Goal: Task Accomplishment & Management: Manage account settings

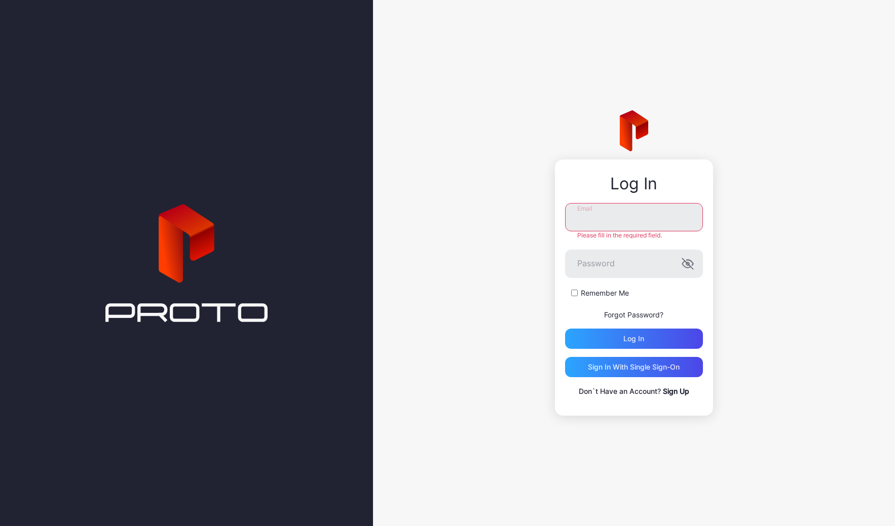
type input "**********"
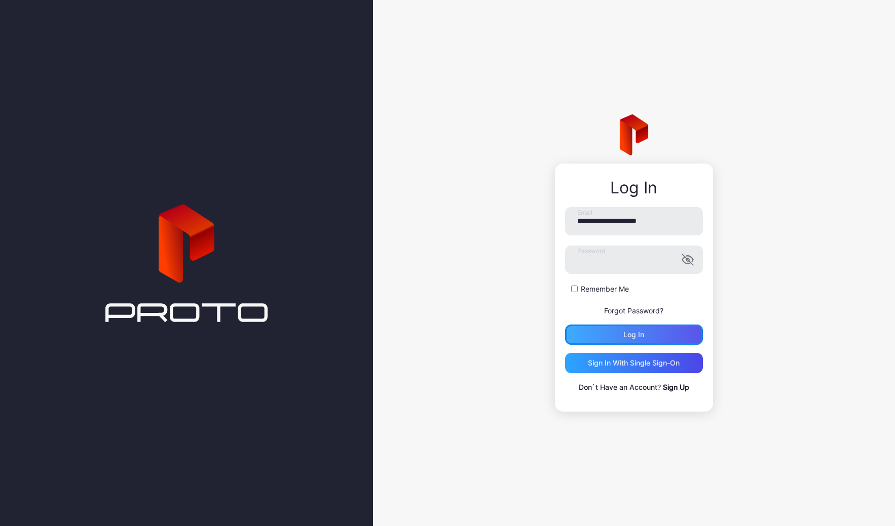
click at [630, 335] on div "Log in" at bounding box center [633, 335] width 21 height 8
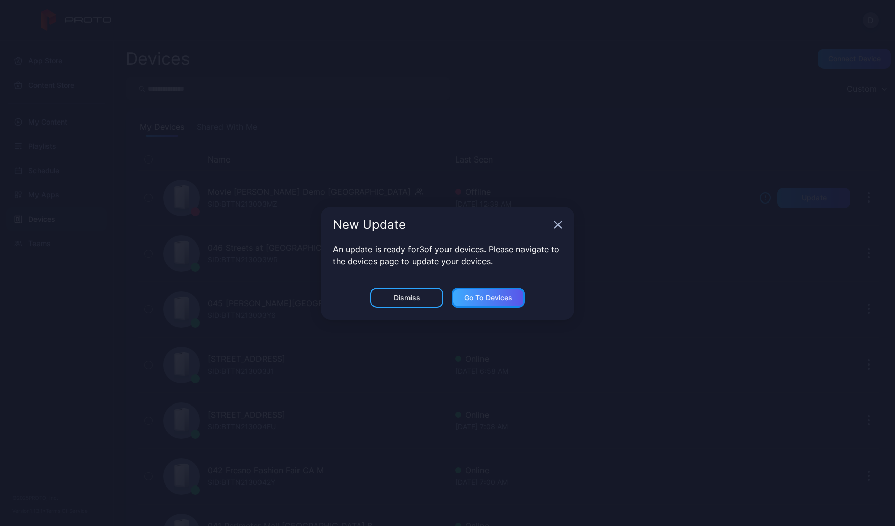
click at [471, 298] on div "Go to devices" at bounding box center [488, 298] width 48 height 8
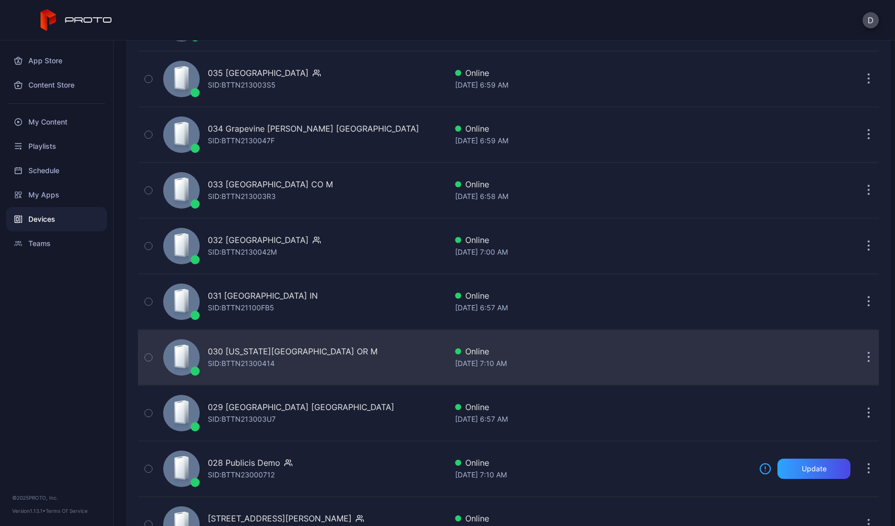
scroll to position [905, 0]
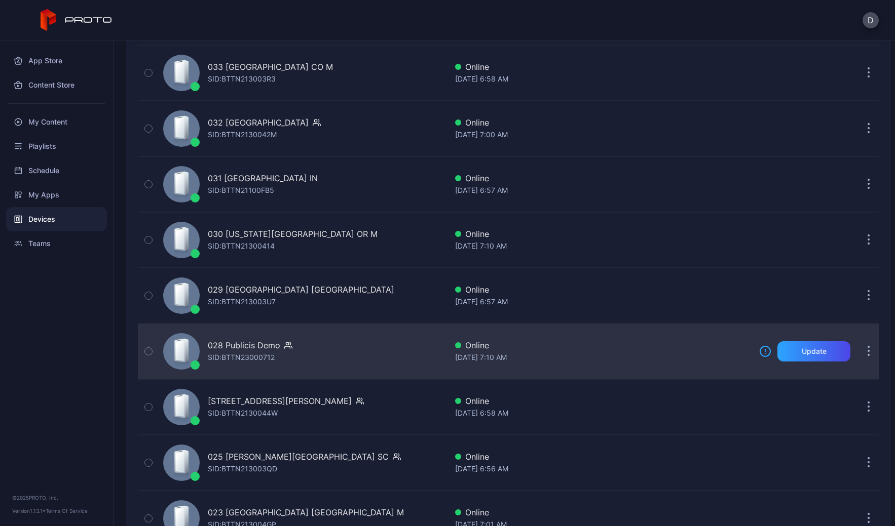
click at [621, 344] on div "Online" at bounding box center [603, 345] width 296 height 12
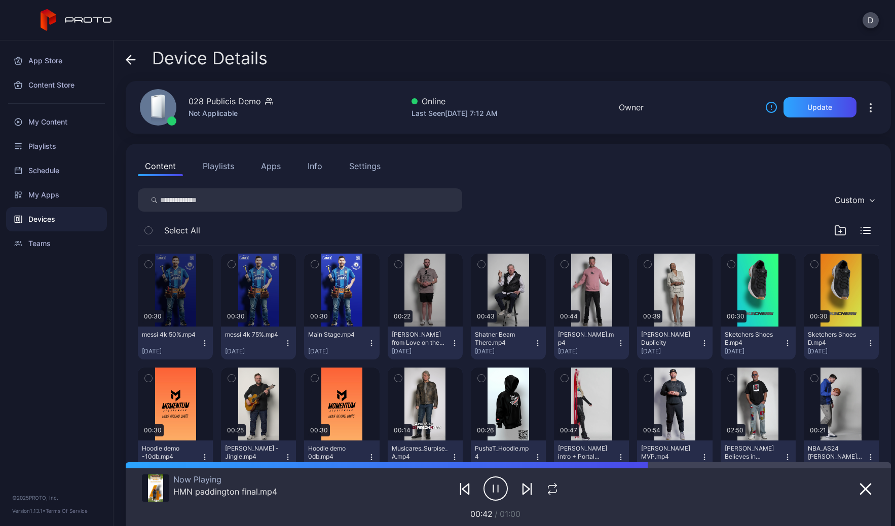
click at [129, 58] on icon at bounding box center [131, 60] width 10 height 10
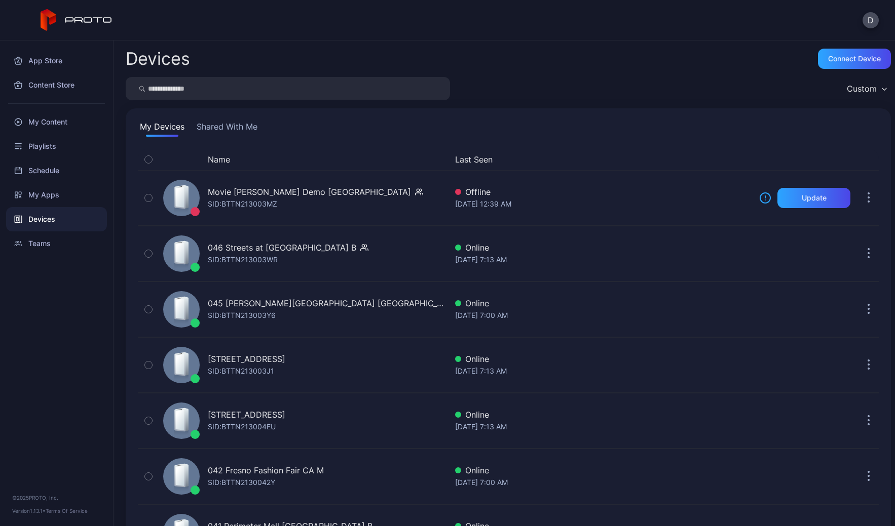
click at [846, 89] on div "Custom" at bounding box center [861, 89] width 30 height 10
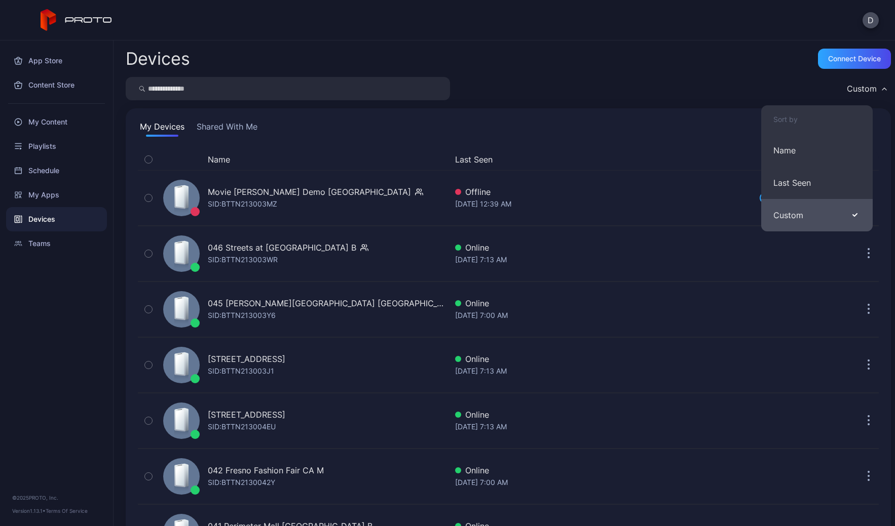
click at [798, 209] on button "Custom" at bounding box center [816, 215] width 111 height 32
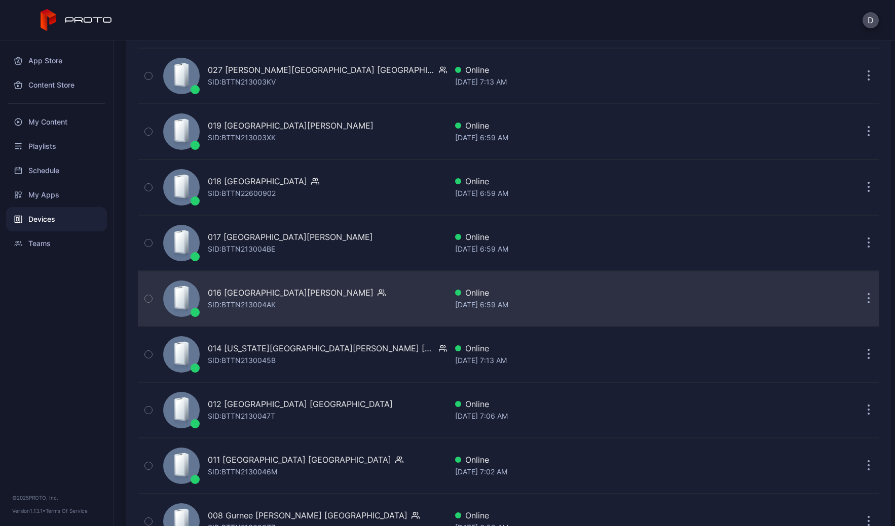
scroll to position [1689, 0]
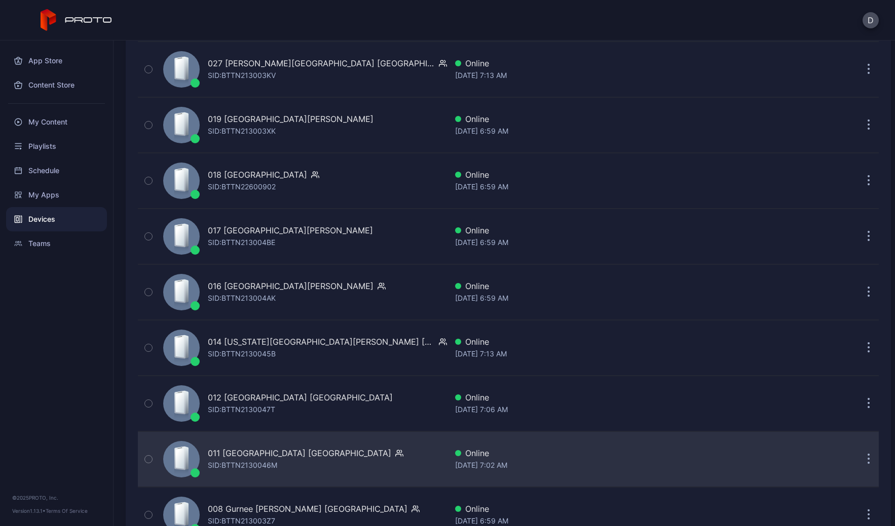
click at [362, 452] on div "011 [GEOGRAPHIC_DATA] MI SID: BTTN2130046M" at bounding box center [303, 459] width 288 height 51
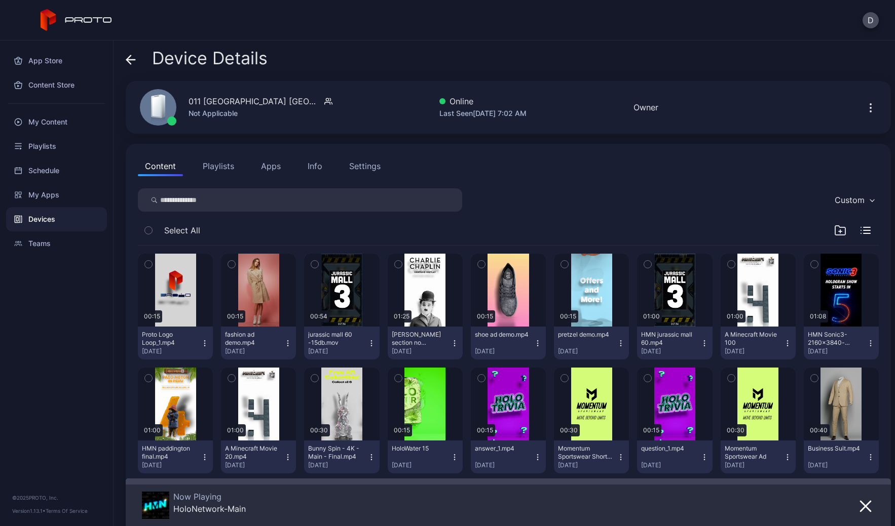
click at [359, 168] on div "Settings" at bounding box center [364, 166] width 31 height 12
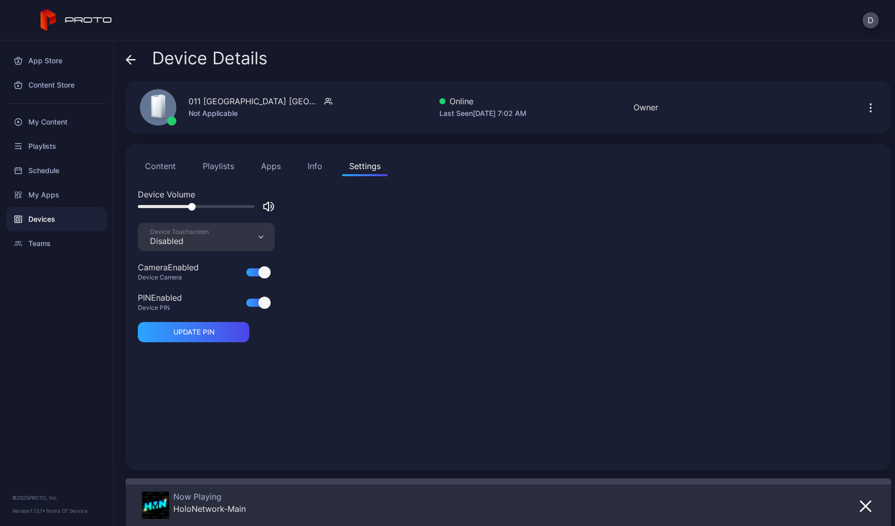
click at [192, 207] on div at bounding box center [196, 206] width 117 height 3
click at [221, 206] on div at bounding box center [196, 206] width 117 height 3
click at [316, 165] on div "Info" at bounding box center [314, 166] width 15 height 12
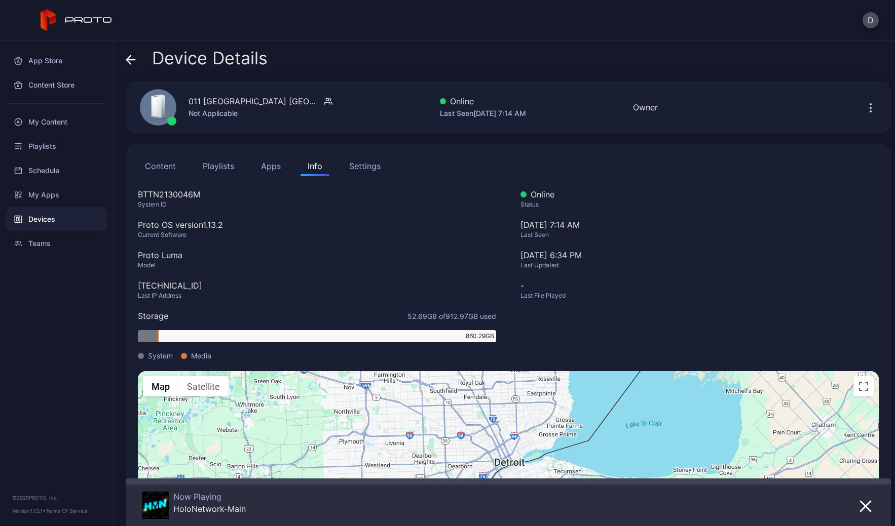
click at [133, 58] on icon at bounding box center [131, 60] width 10 height 10
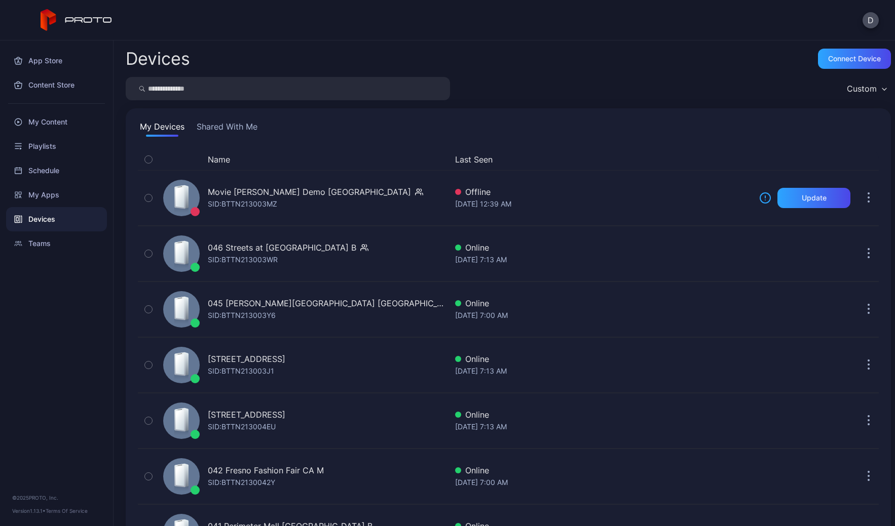
scroll to position [1689, 0]
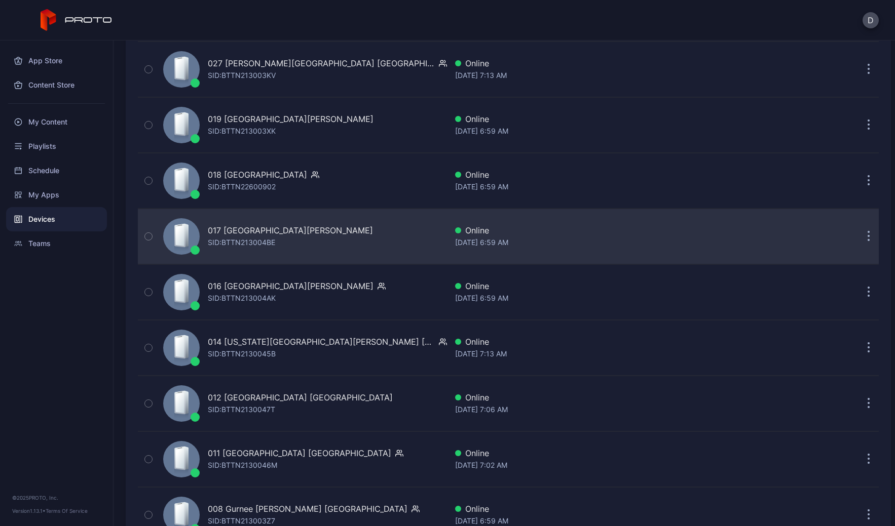
click at [330, 241] on div "017 Sawgrass Mills FL SID: BTTN213004BE" at bounding box center [303, 236] width 288 height 51
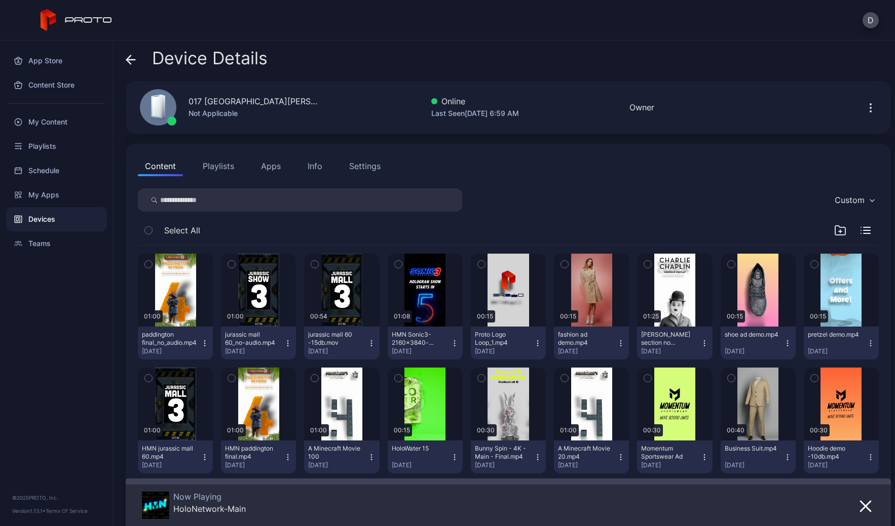
click at [363, 162] on div "Settings" at bounding box center [364, 166] width 31 height 12
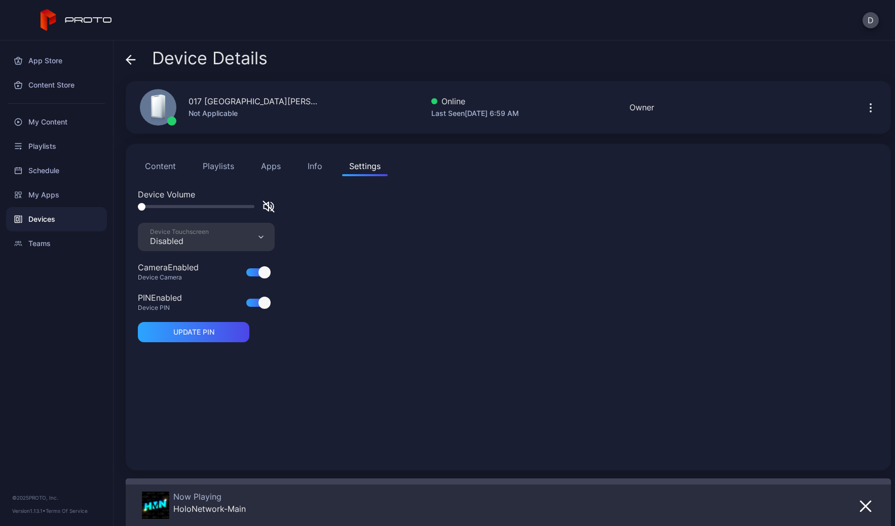
click at [319, 161] on div "Info" at bounding box center [314, 166] width 15 height 12
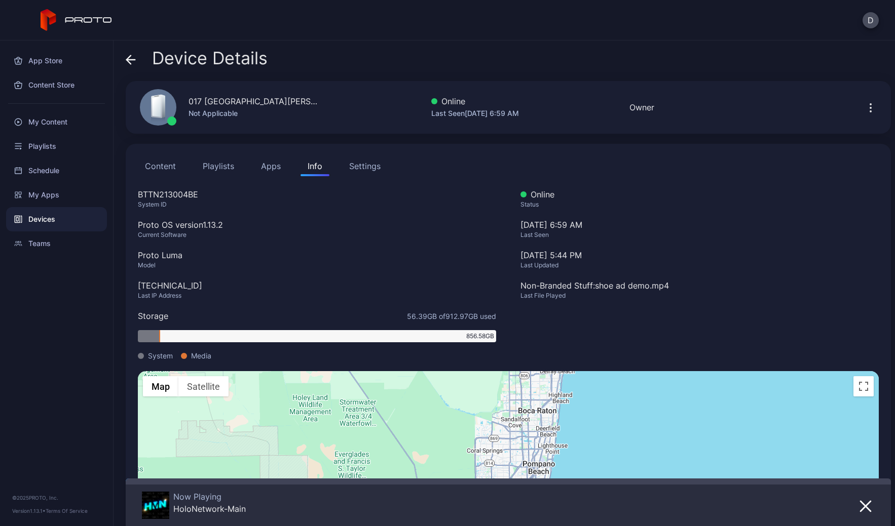
click at [128, 58] on icon at bounding box center [129, 59] width 4 height 9
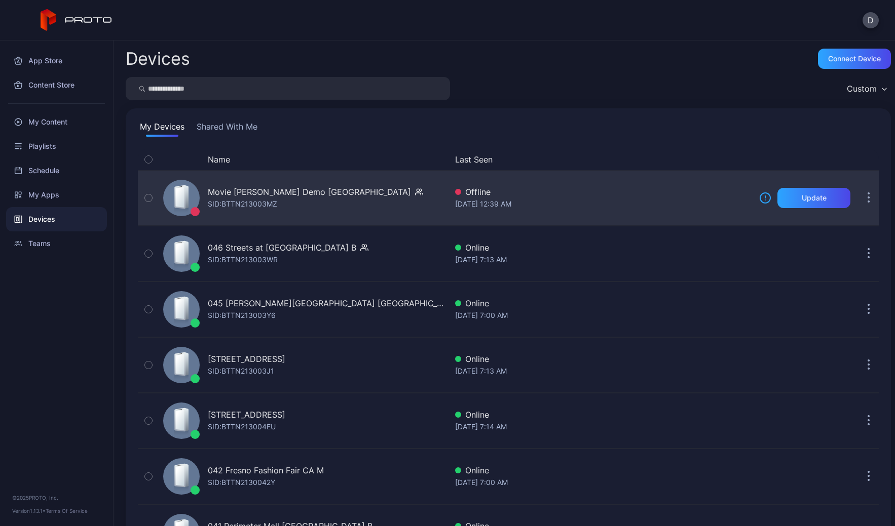
click at [359, 189] on div "Movie [PERSON_NAME] Demo [GEOGRAPHIC_DATA] SID: BTTN213003MZ" at bounding box center [303, 198] width 288 height 51
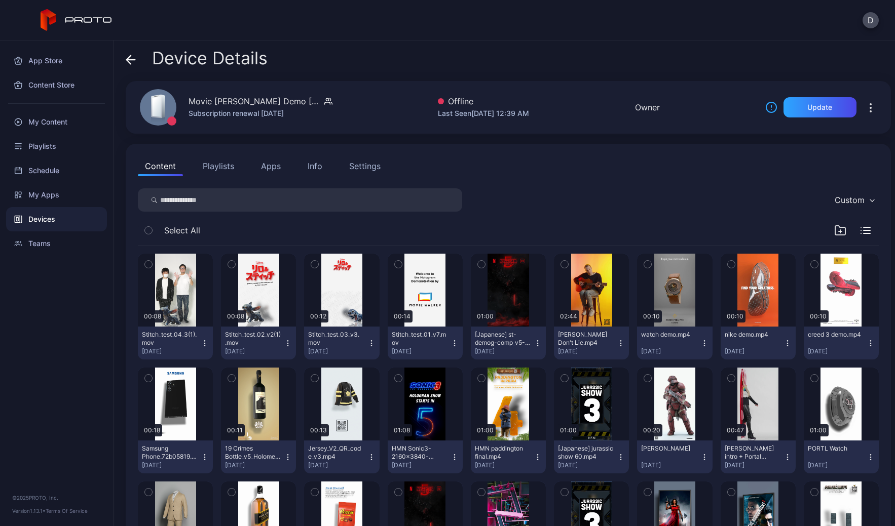
click at [313, 165] on div "Info" at bounding box center [314, 166] width 15 height 12
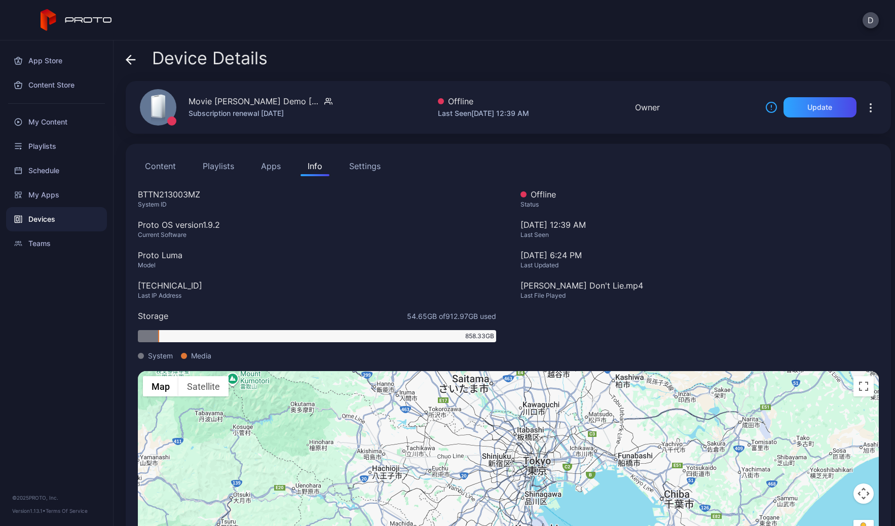
click at [126, 56] on icon at bounding box center [131, 60] width 10 height 10
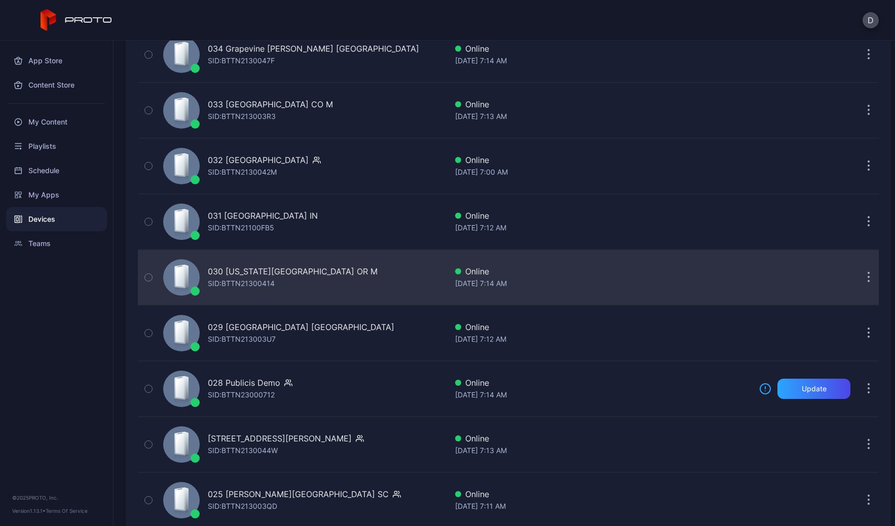
scroll to position [874, 0]
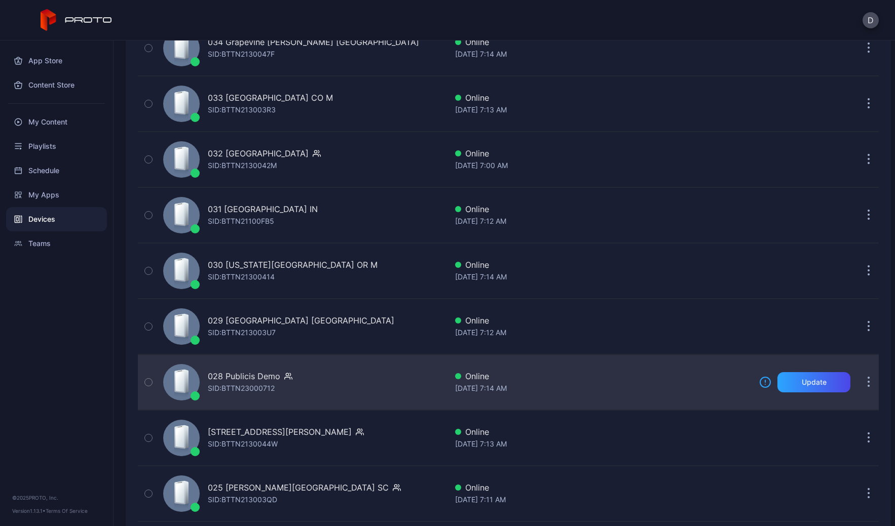
click at [377, 380] on div "028 Publicis Demo SID: BTTN23000712" at bounding box center [303, 382] width 288 height 51
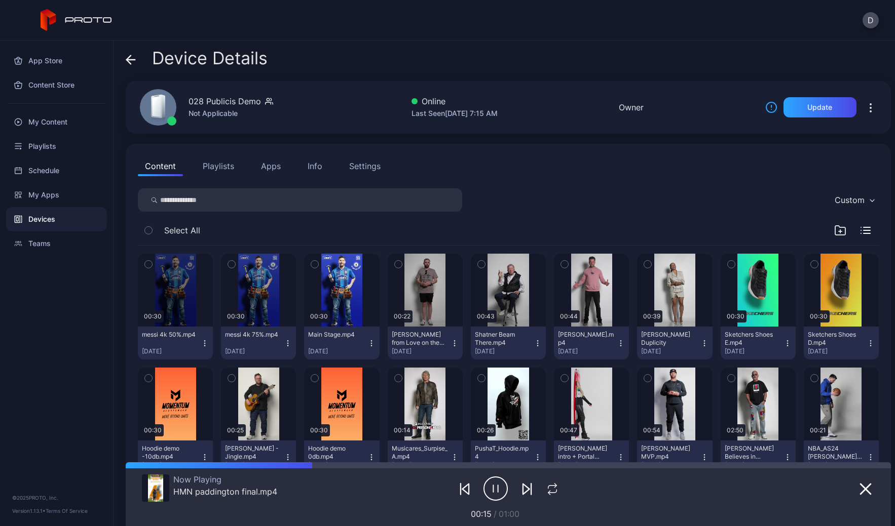
click at [360, 164] on div "Settings" at bounding box center [364, 166] width 31 height 12
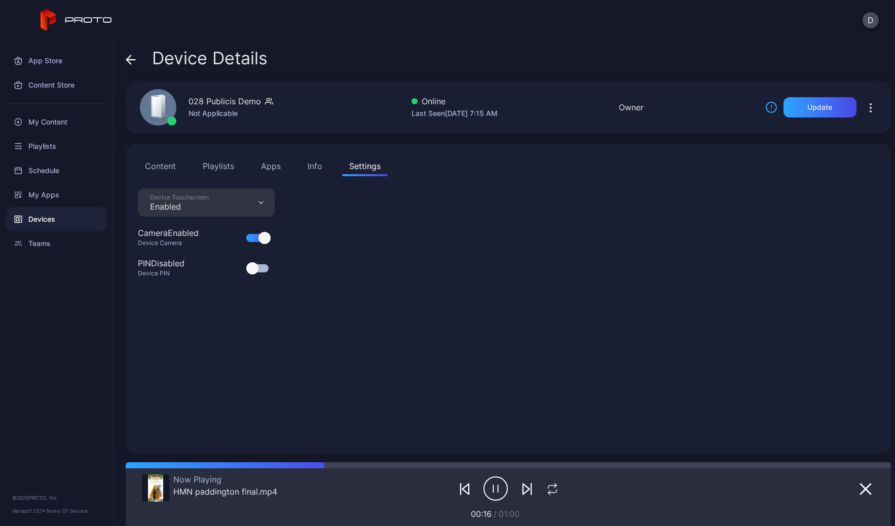
click at [318, 163] on div "Info" at bounding box center [314, 166] width 15 height 12
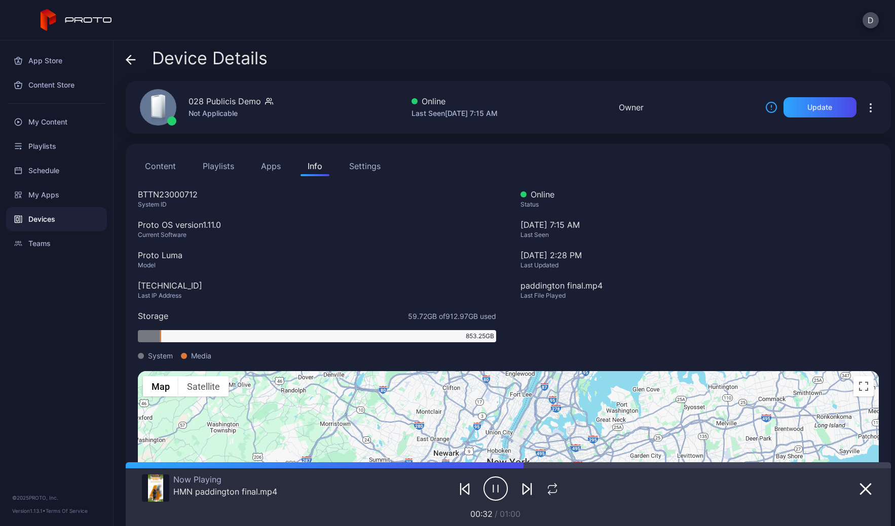
click at [129, 58] on icon at bounding box center [129, 59] width 4 height 9
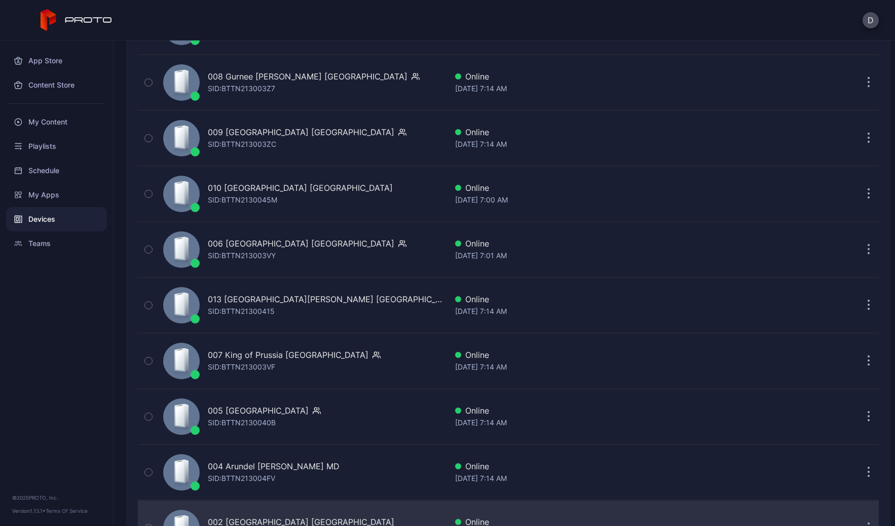
scroll to position [2339, 0]
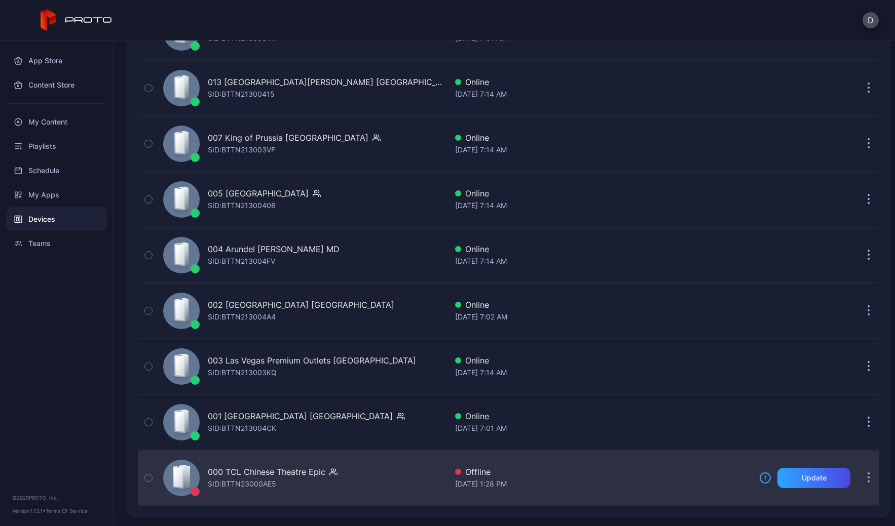
click at [351, 493] on div "000 TCL Chinese Theatre Epic SID: BTTN23000AE5" at bounding box center [303, 478] width 288 height 51
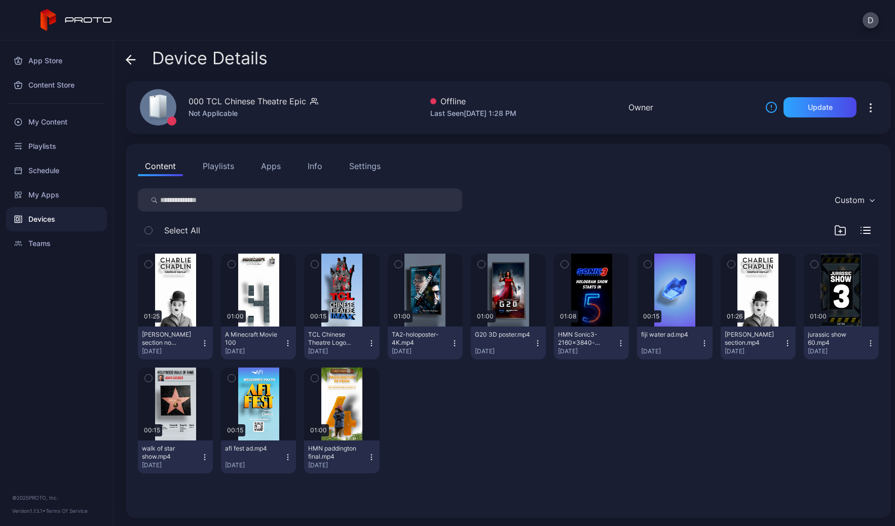
click at [313, 166] on div "Info" at bounding box center [314, 166] width 15 height 12
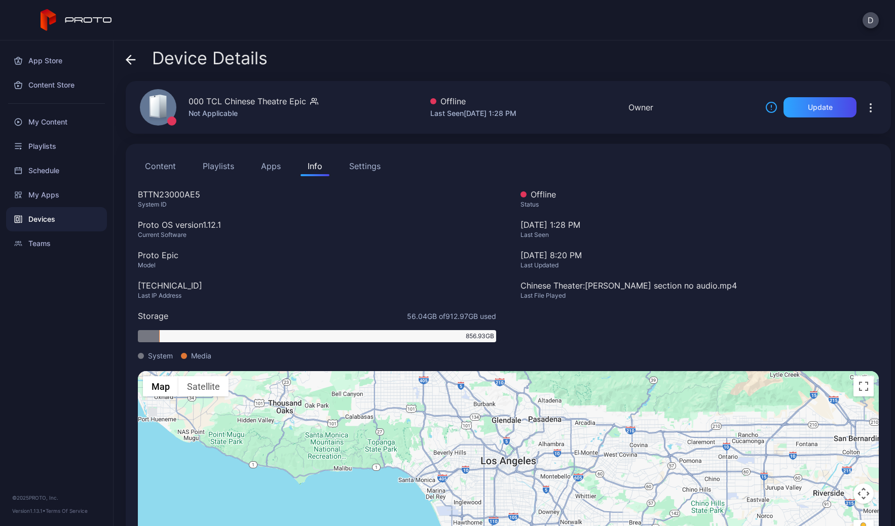
click at [133, 58] on icon at bounding box center [131, 60] width 10 height 10
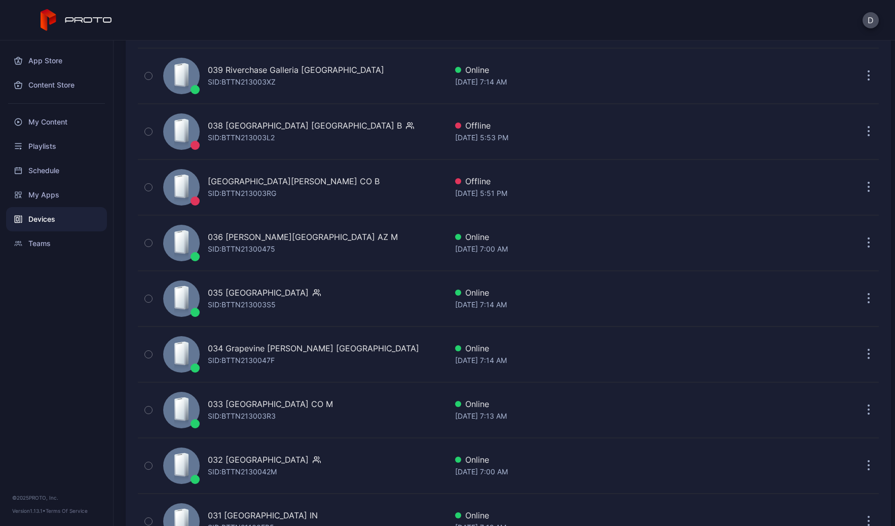
scroll to position [441, 0]
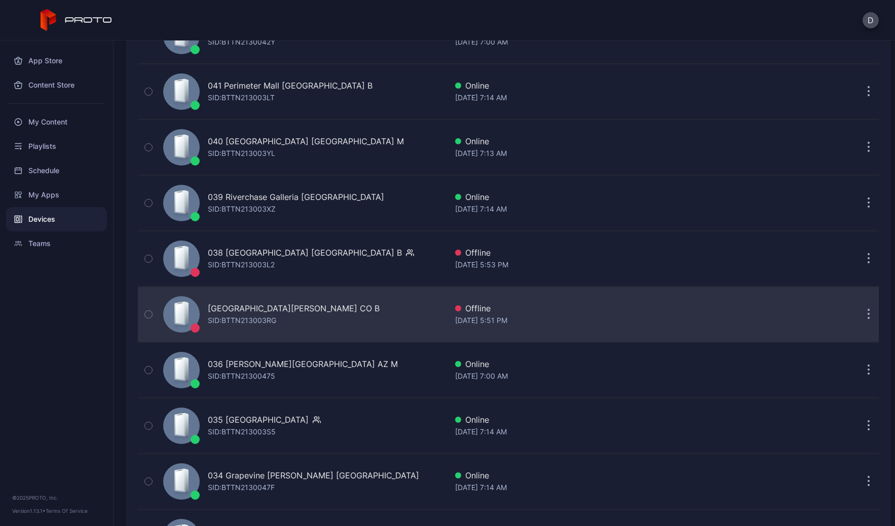
click at [348, 316] on div "037 Park Meadows CO B SID: BTTN213003RG" at bounding box center [303, 314] width 288 height 51
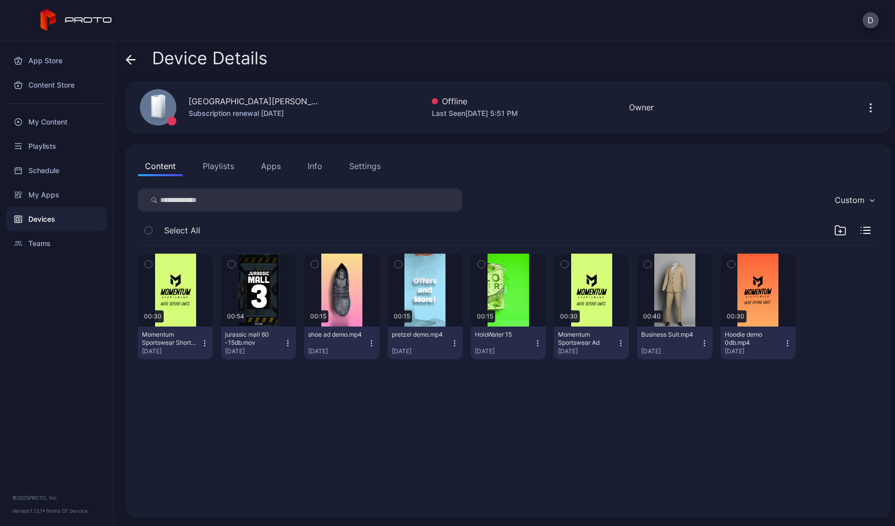
click at [864, 108] on icon "button" at bounding box center [870, 108] width 12 height 12
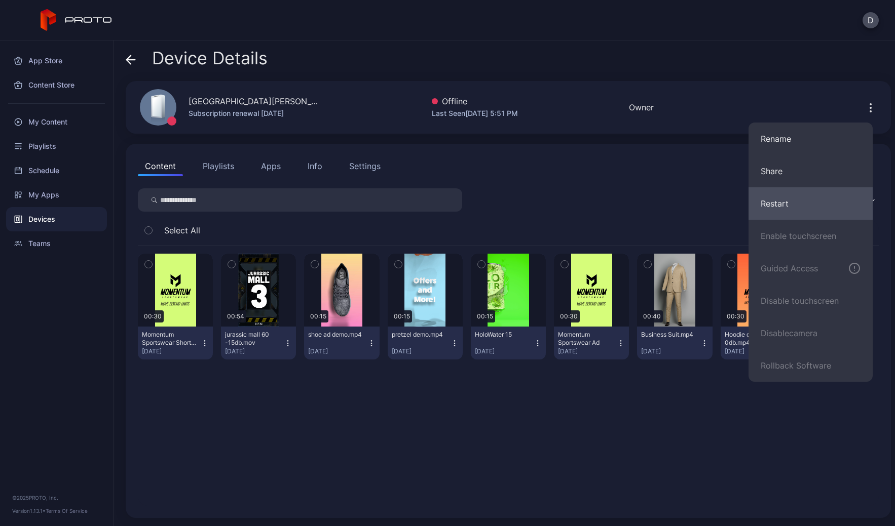
click at [793, 194] on button "Restart" at bounding box center [810, 203] width 124 height 32
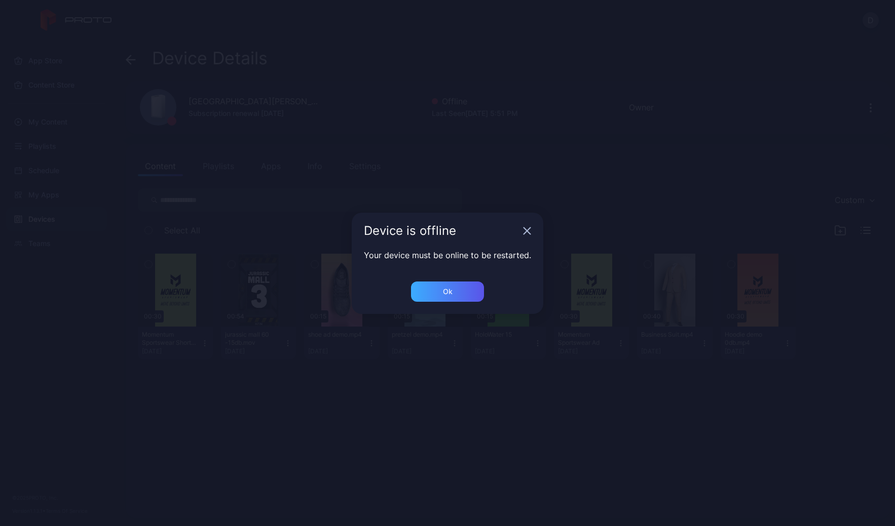
click at [460, 282] on div "Device is offline Your device must be online to be restarted. Ok" at bounding box center [447, 263] width 191 height 101
click at [460, 283] on div "Ok" at bounding box center [447, 292] width 73 height 20
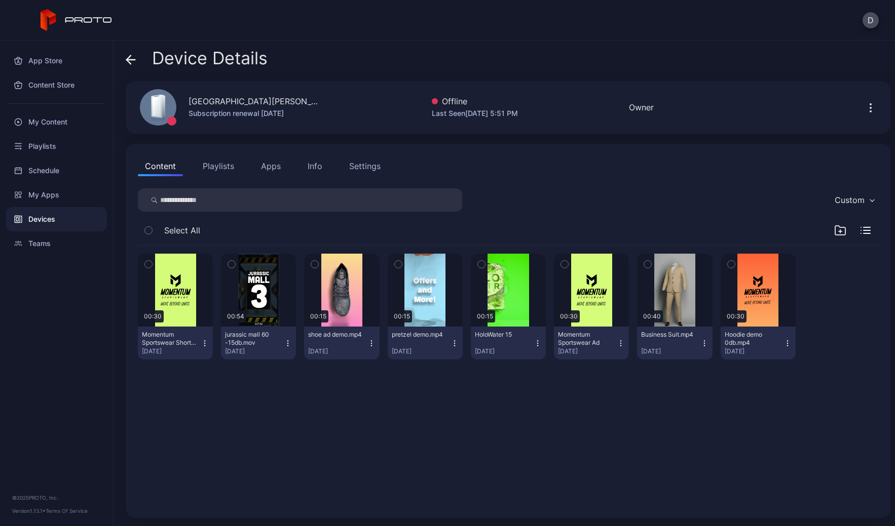
click at [556, 168] on div "Content Playlists Apps Info Settings" at bounding box center [508, 166] width 741 height 20
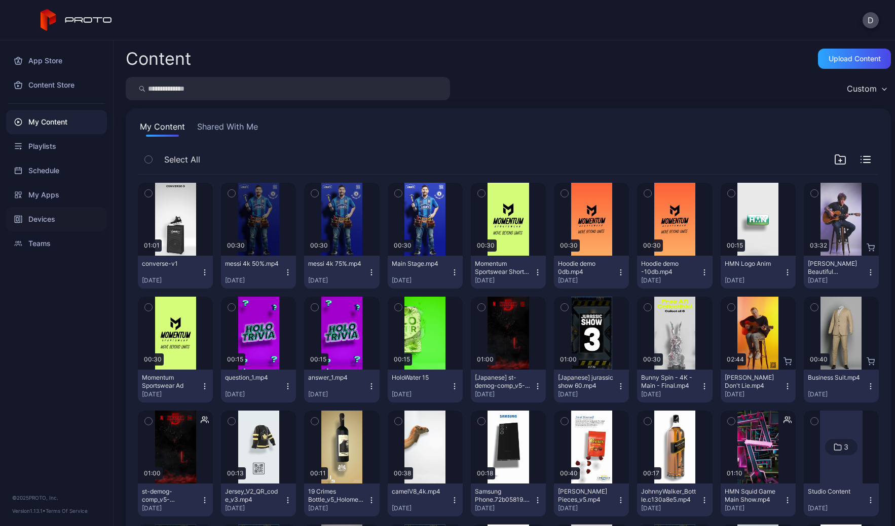
click at [41, 217] on div "Devices" at bounding box center [56, 219] width 101 height 24
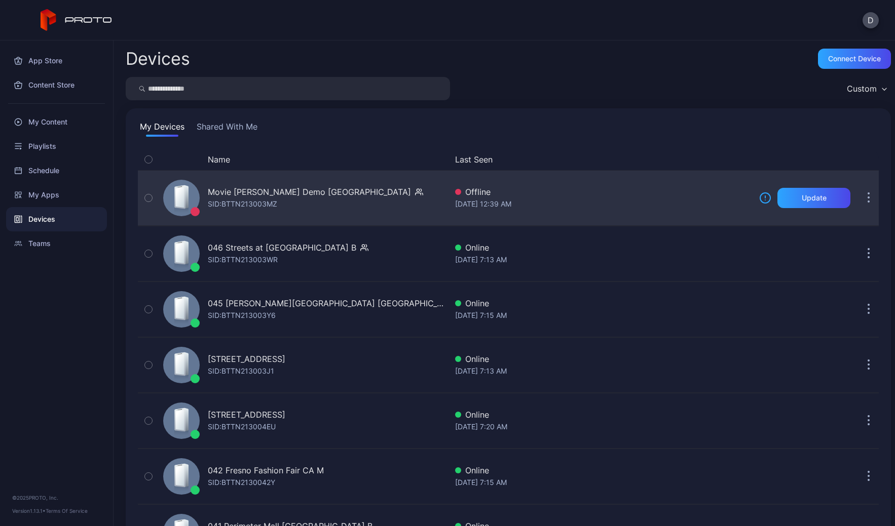
click at [357, 194] on div "Movie [PERSON_NAME] Demo [GEOGRAPHIC_DATA] SID: BTTN213003MZ" at bounding box center [303, 198] width 288 height 51
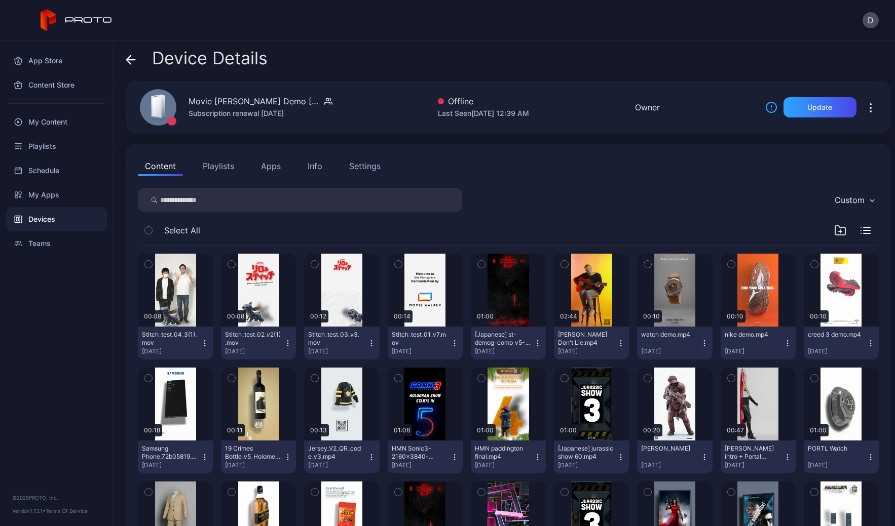
click at [357, 166] on div "Settings" at bounding box center [364, 166] width 31 height 12
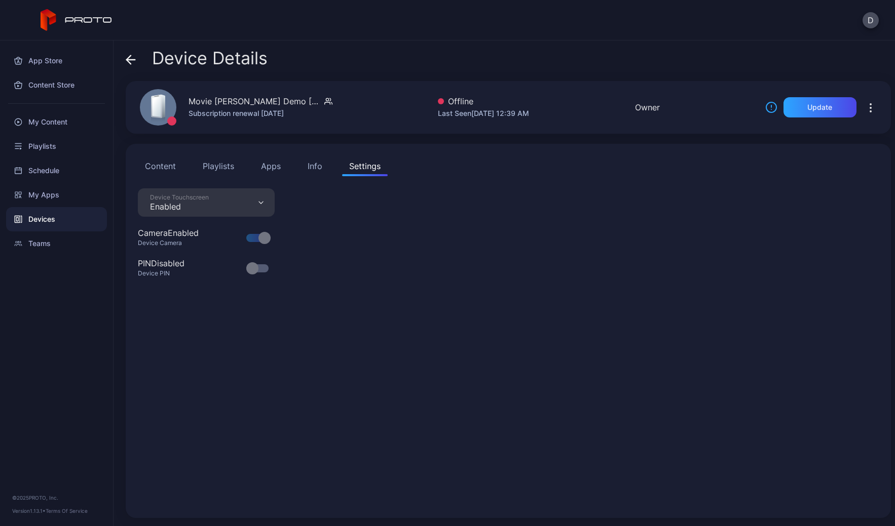
click at [314, 165] on div "Info" at bounding box center [314, 166] width 15 height 12
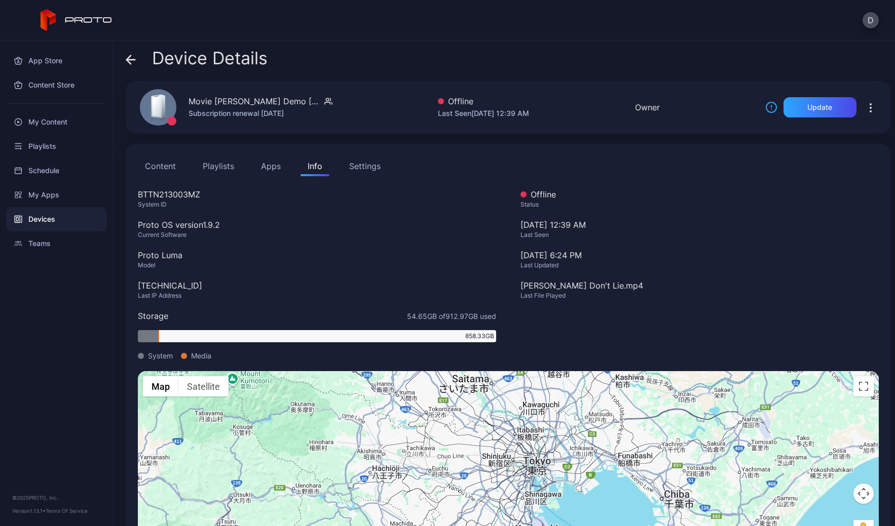
click at [174, 191] on div "BTTN213003MZ" at bounding box center [317, 194] width 358 height 12
copy div "BTTN213003MZ"
click at [129, 59] on icon at bounding box center [131, 60] width 10 height 10
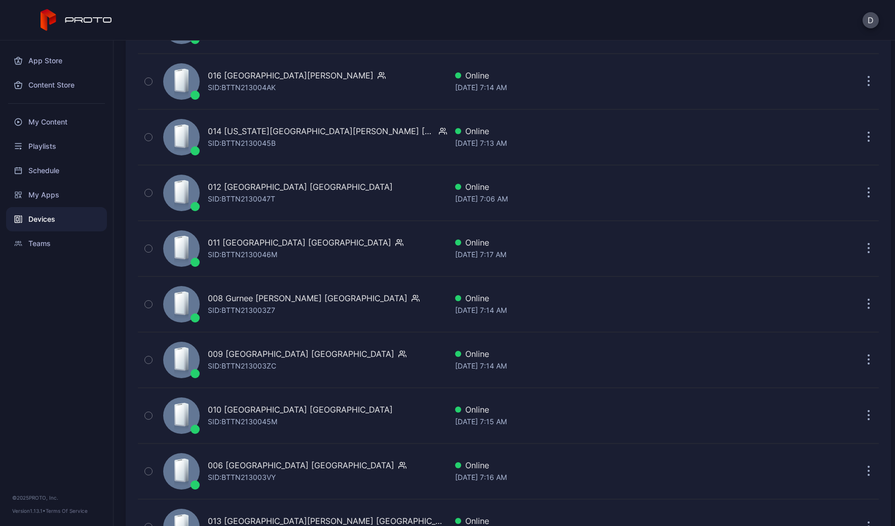
scroll to position [2027, 0]
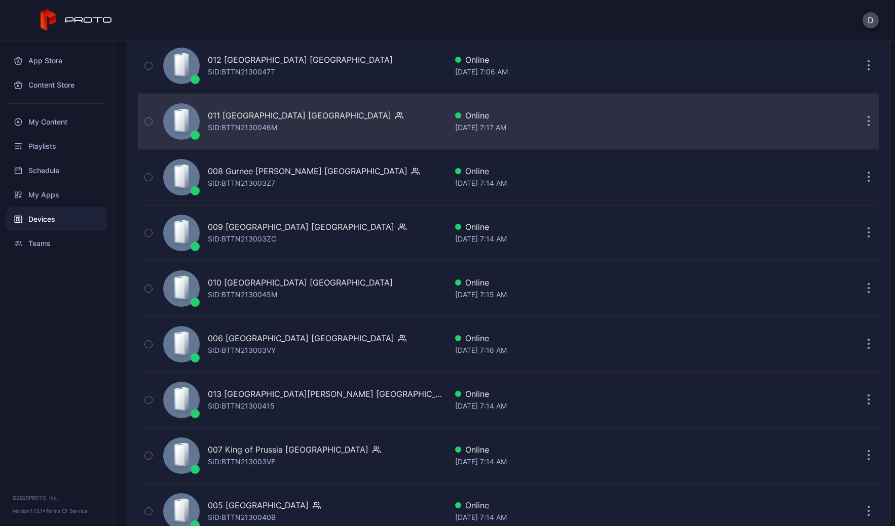
click at [350, 126] on div "011 [GEOGRAPHIC_DATA] MI SID: BTTN2130046M" at bounding box center [303, 121] width 288 height 51
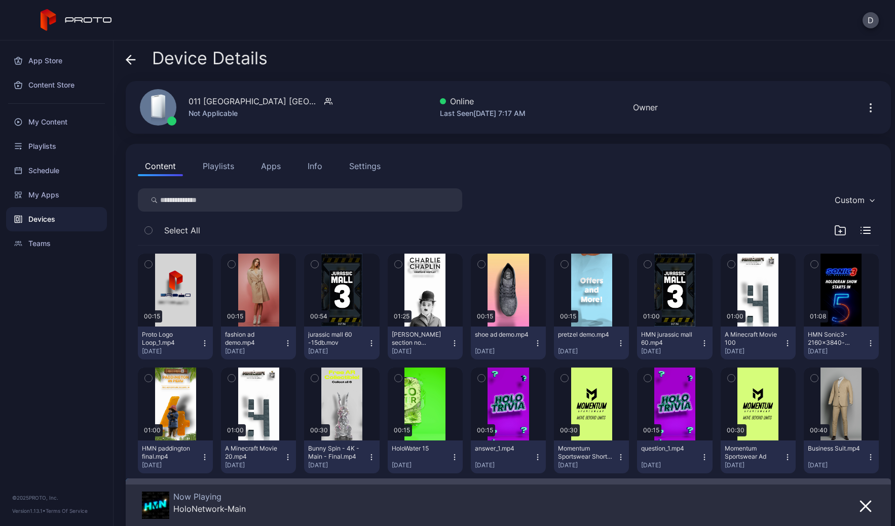
click at [303, 164] on button "Info" at bounding box center [314, 166] width 29 height 20
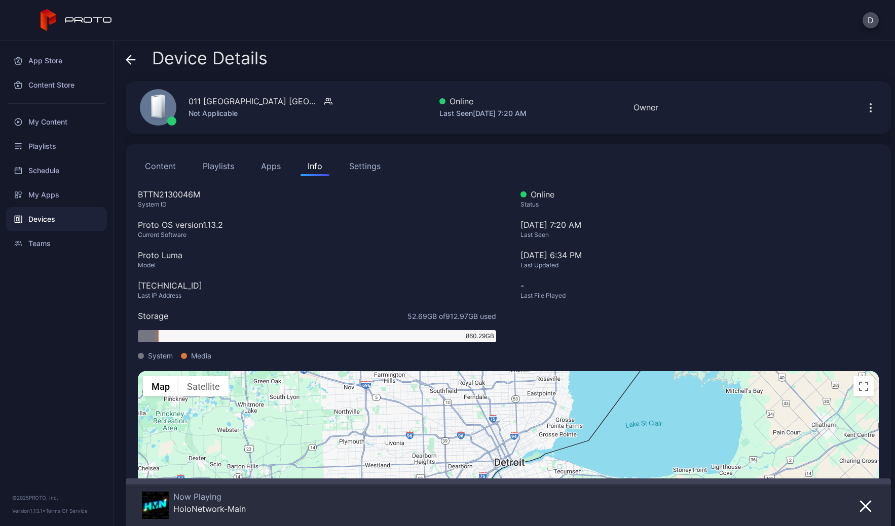
click at [364, 164] on div "Settings" at bounding box center [364, 166] width 31 height 12
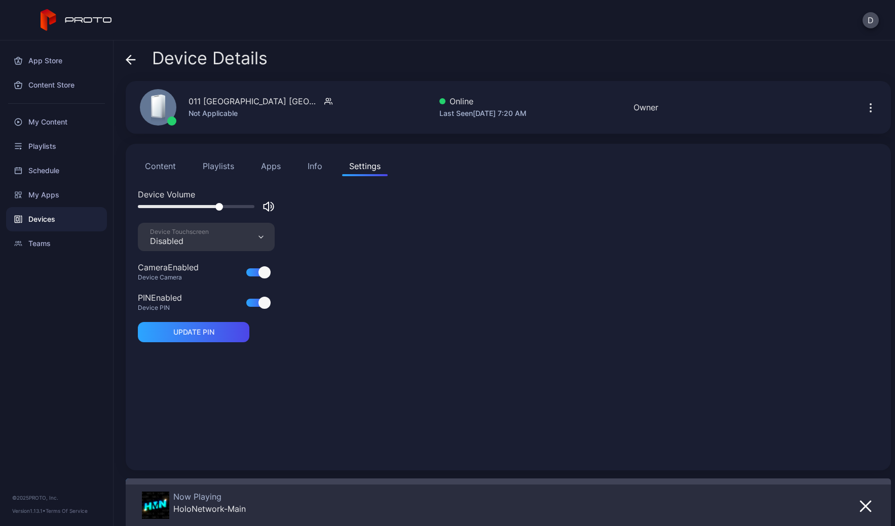
click at [218, 167] on button "Playlists" at bounding box center [219, 166] width 46 height 20
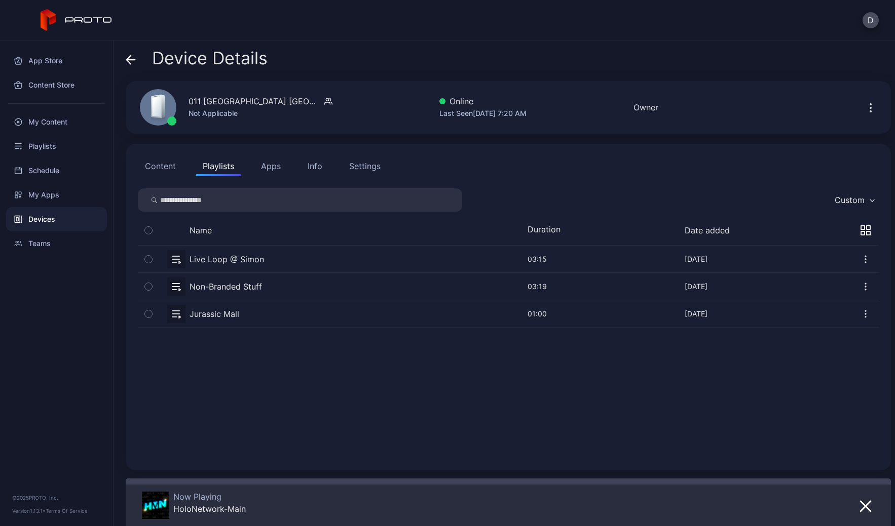
click at [165, 167] on button "Content" at bounding box center [160, 166] width 45 height 20
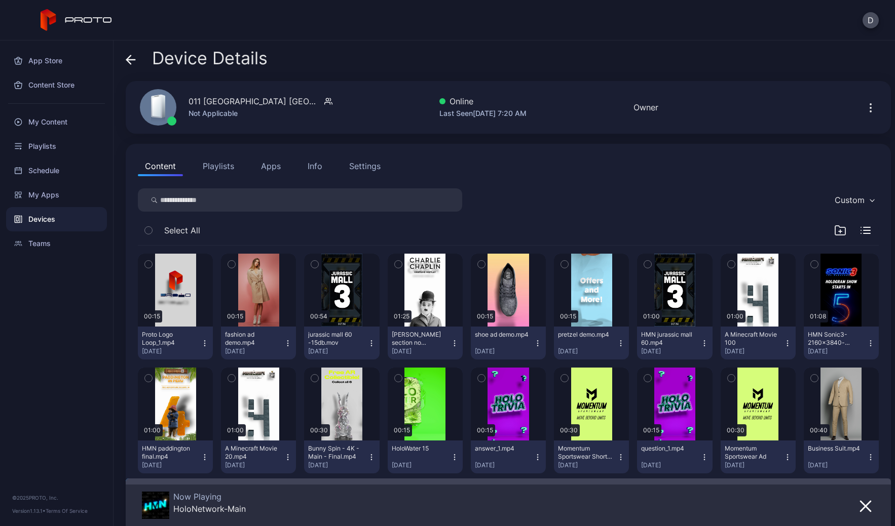
click at [270, 166] on button "Apps" at bounding box center [271, 166] width 34 height 20
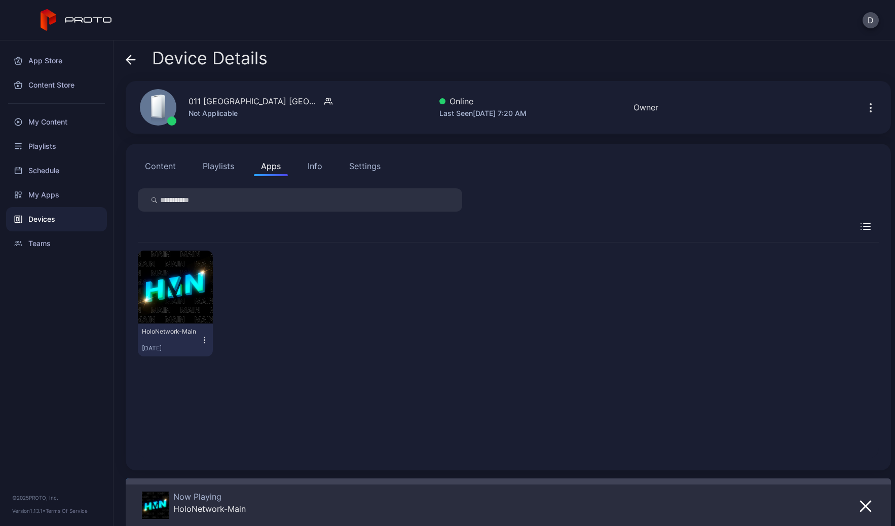
click at [167, 171] on button "Content" at bounding box center [160, 166] width 45 height 20
